Goal: Find specific page/section: Find specific page/section

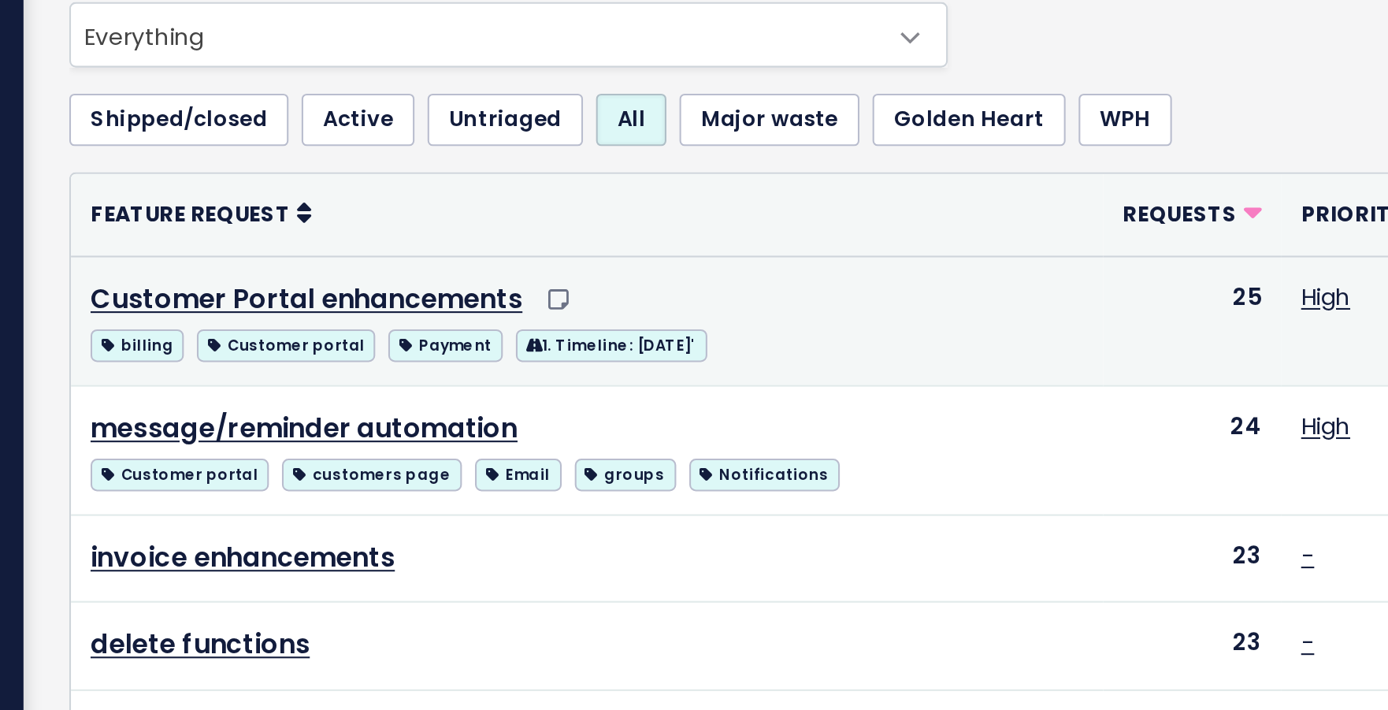
scroll to position [14, 0]
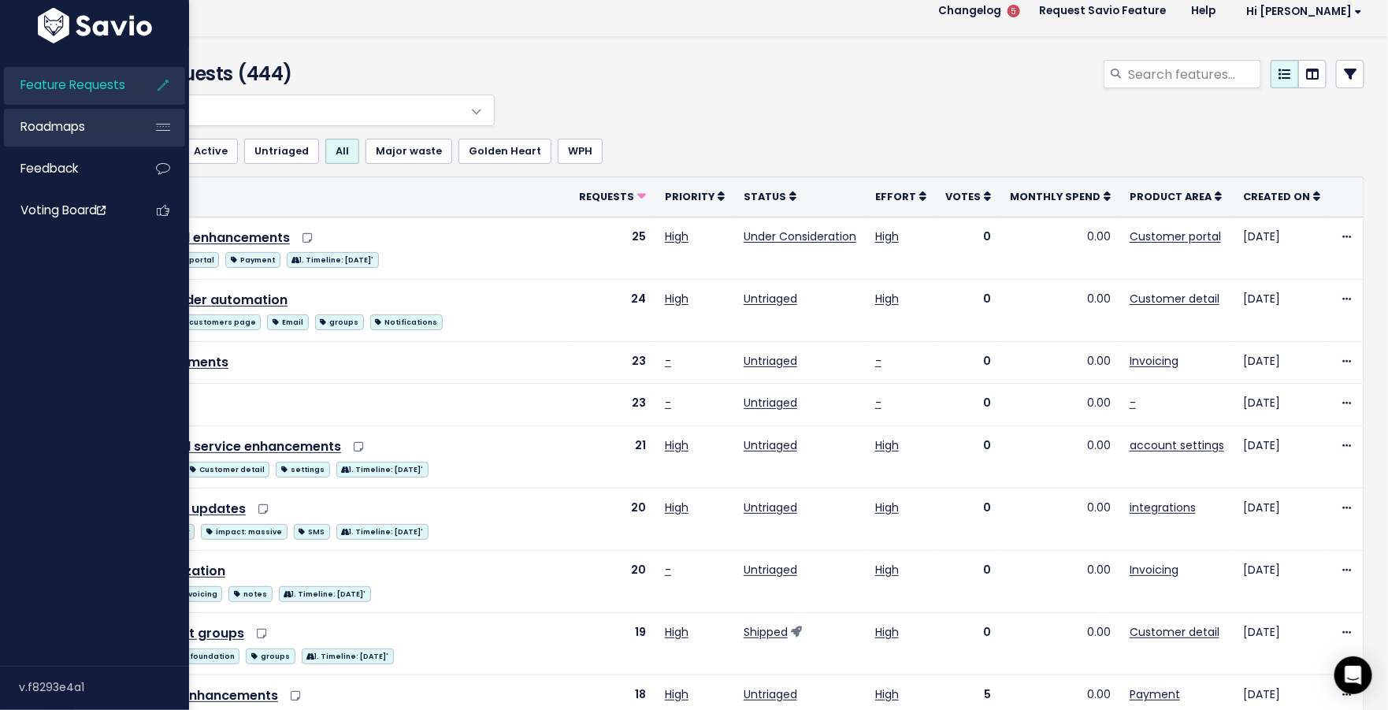
click at [71, 129] on span "Roadmaps" at bounding box center [52, 126] width 65 height 17
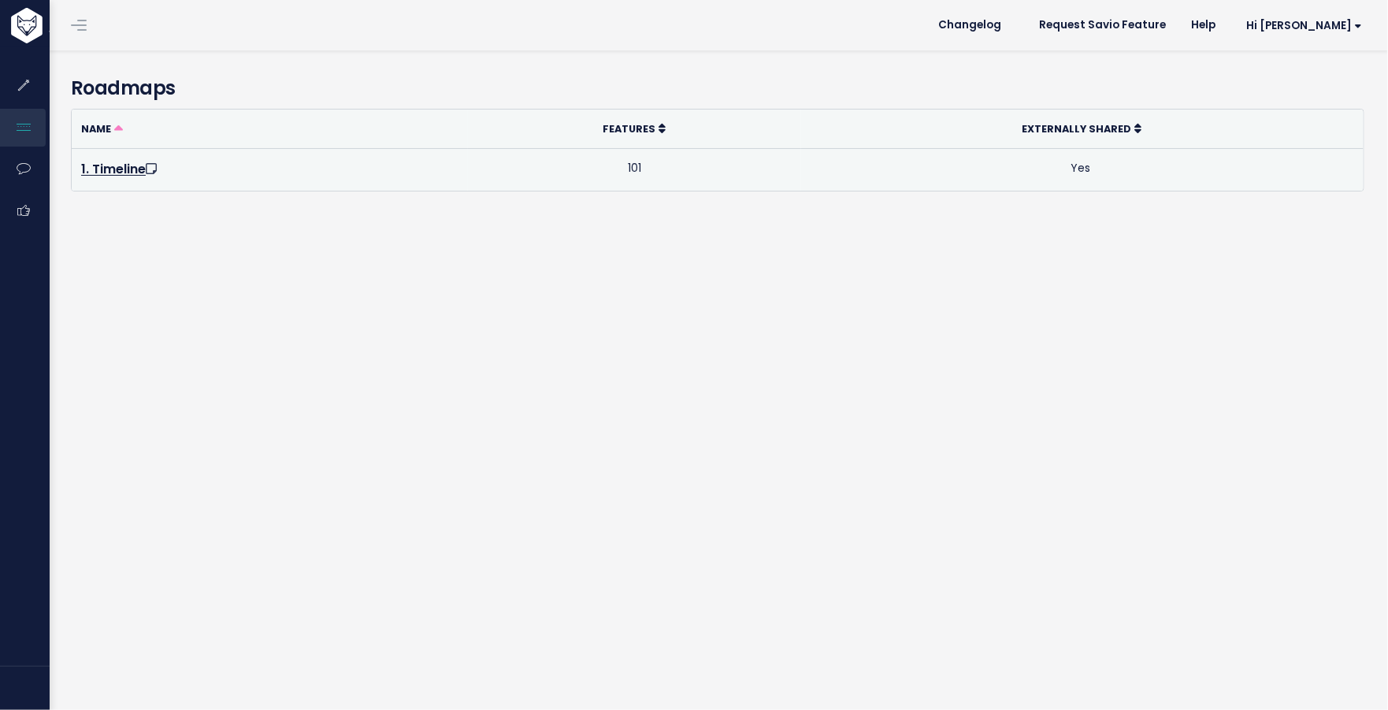
click at [129, 158] on td "1. Timeline" at bounding box center [270, 170] width 396 height 42
click at [130, 163] on link "1. Timeline" at bounding box center [120, 169] width 79 height 18
